Goal: Task Accomplishment & Management: Use online tool/utility

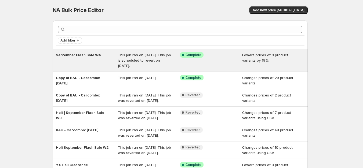
click at [161, 57] on div "This job ran on [DATE]. This job is scheduled to revert on [DATE]." at bounding box center [149, 60] width 62 height 16
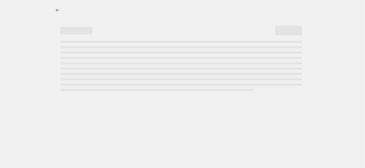
select select "percentage"
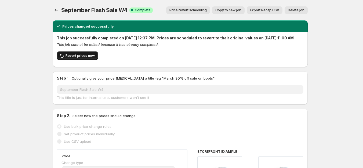
click at [94, 60] on button "Revert prices now" at bounding box center [77, 55] width 41 height 9
checkbox input "false"
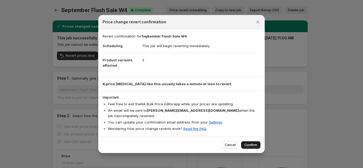
click at [248, 143] on span "Confirm" at bounding box center [250, 145] width 13 height 4
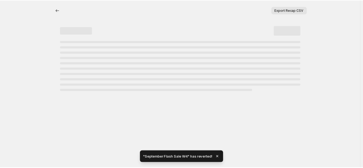
select select "percentage"
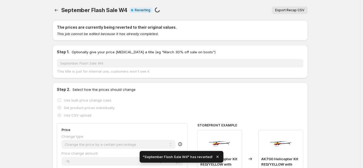
checkbox input "true"
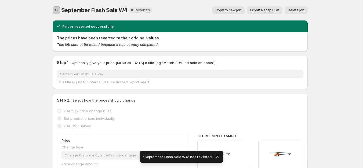
click at [56, 13] on button "Price change jobs" at bounding box center [57, 10] width 8 height 8
